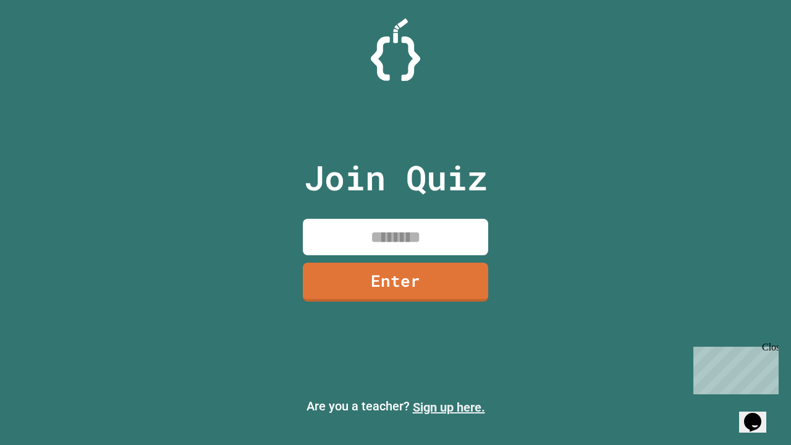
click at [449, 407] on link "Sign up here." at bounding box center [449, 407] width 72 height 15
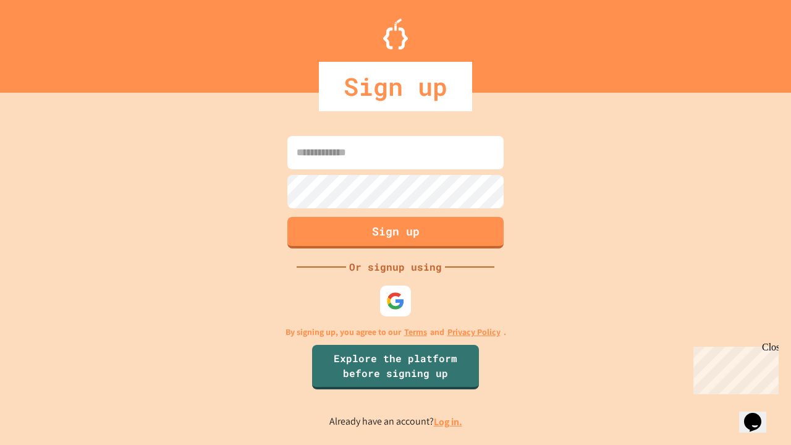
click at [449, 421] on link "Log in." at bounding box center [448, 421] width 28 height 13
